Goal: Information Seeking & Learning: Find specific fact

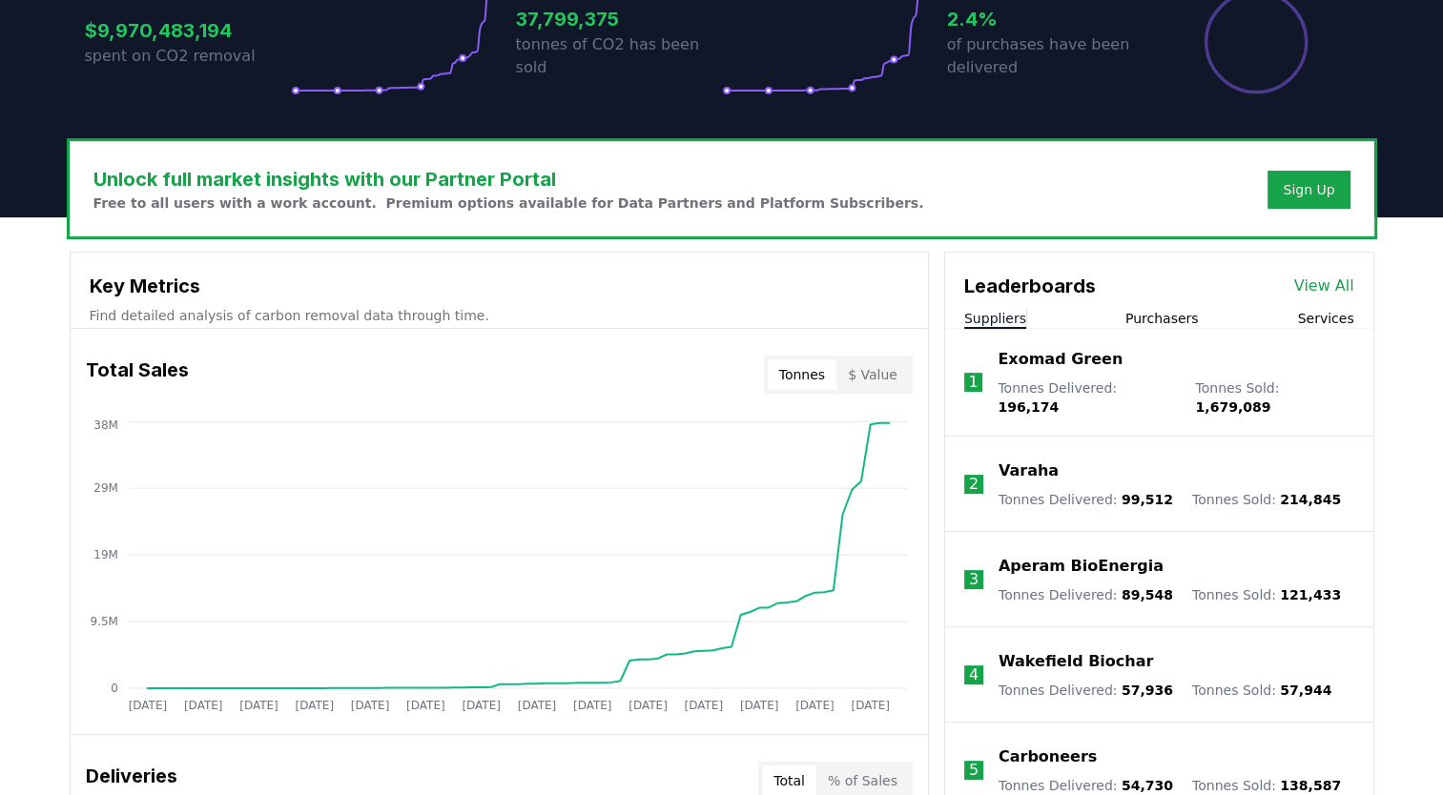
scroll to position [458, 0]
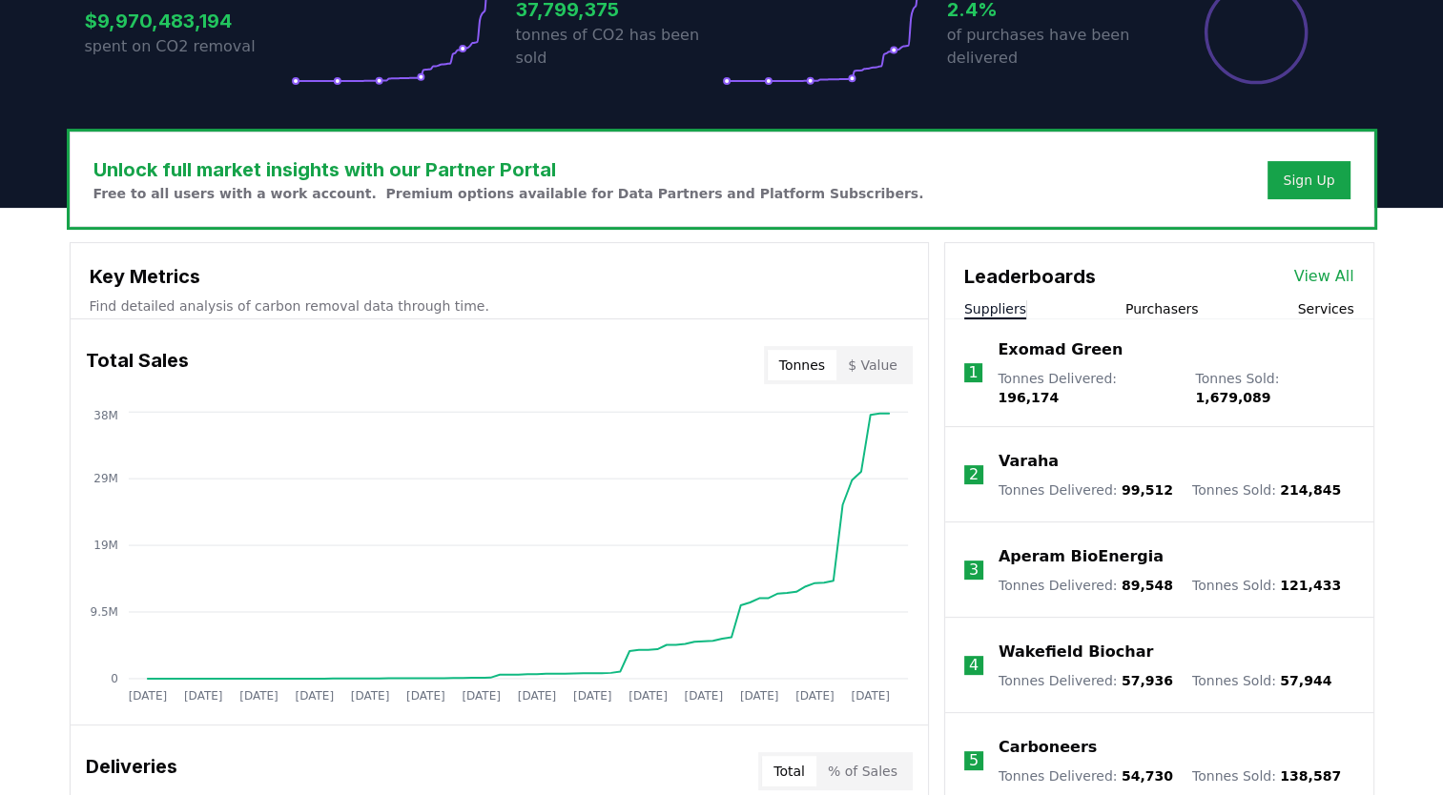
click at [1163, 306] on button "Purchasers" at bounding box center [1161, 308] width 73 height 19
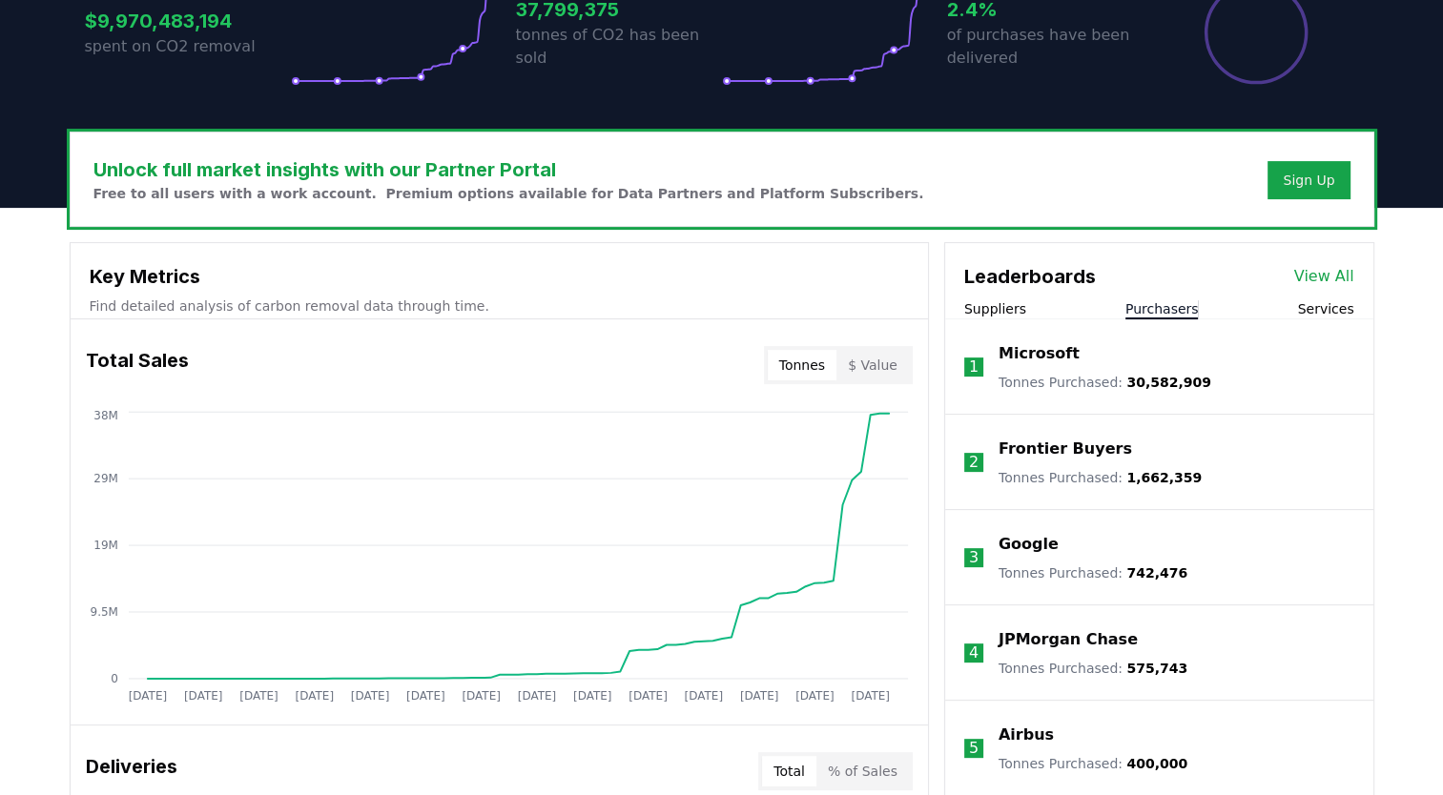
click at [1160, 381] on span "30,582,909" at bounding box center [1168, 382] width 85 height 15
click at [1038, 348] on p "Microsoft" at bounding box center [1039, 353] width 81 height 23
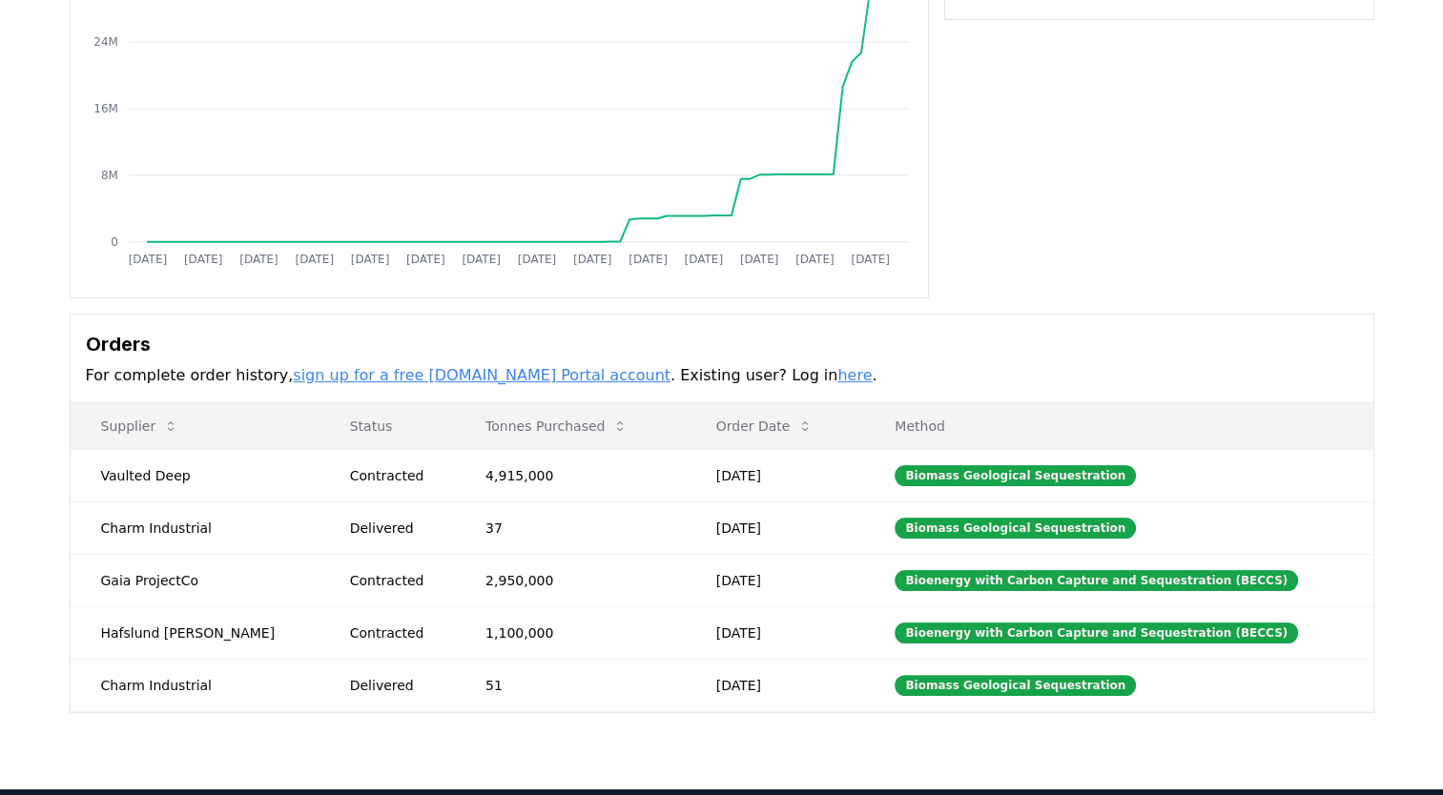
scroll to position [267, 0]
